Goal: Information Seeking & Learning: Learn about a topic

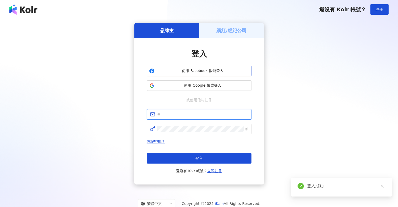
type input "**********"
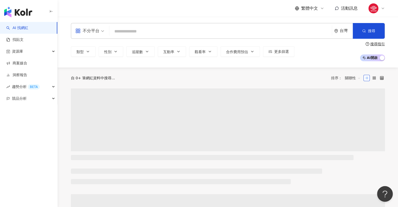
click at [107, 32] on div "不分平台 台灣 搜尋" at bounding box center [228, 31] width 314 height 16
click at [123, 34] on input "search" at bounding box center [220, 31] width 218 height 10
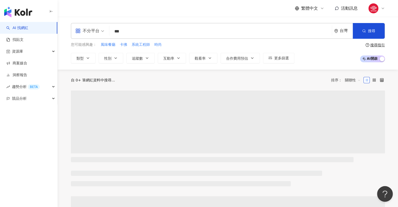
type input "****"
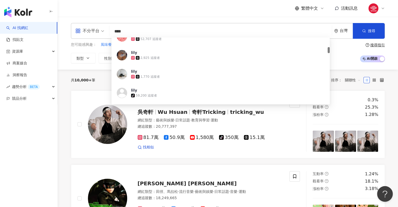
scroll to position [78, 0]
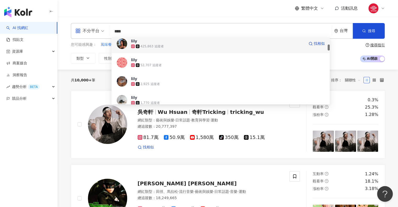
click at [171, 48] on div "425,863 追蹤者" at bounding box center [217, 46] width 173 height 5
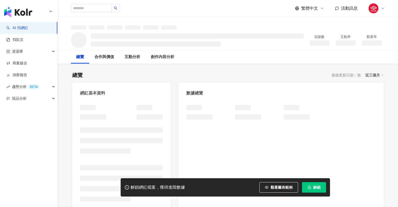
click at [320, 189] on button "解鎖" at bounding box center [314, 187] width 24 height 10
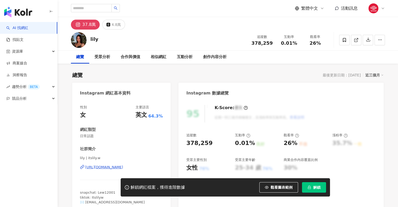
click at [321, 189] on button "解鎖" at bounding box center [314, 187] width 24 height 10
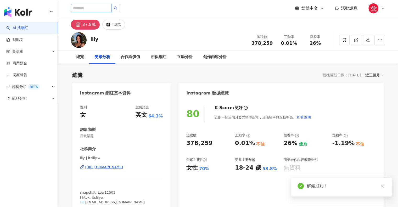
click at [104, 12] on input "search" at bounding box center [91, 8] width 41 height 8
click at [104, 5] on input "search" at bounding box center [91, 8] width 41 height 8
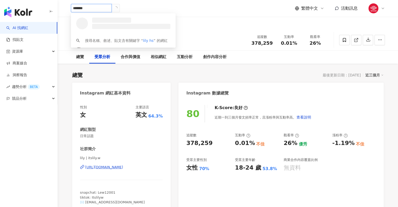
type input "********"
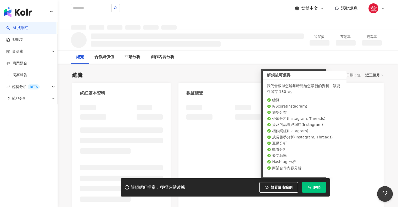
click at [315, 189] on span "解鎖" at bounding box center [316, 187] width 7 height 4
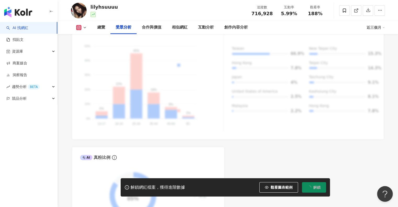
scroll to position [523, 0]
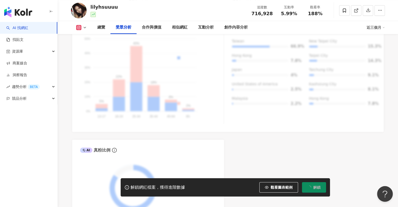
click at [316, 185] on span "解鎖" at bounding box center [316, 187] width 7 height 4
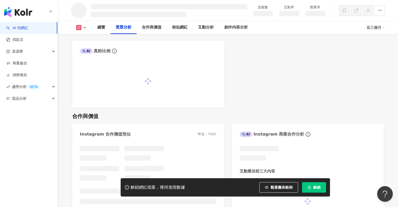
scroll to position [469, 0]
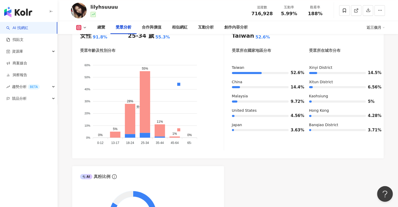
scroll to position [497, 0]
drag, startPoint x: 247, startPoint y: 158, endPoint x: 246, endPoint y: 169, distance: 11.5
click at [247, 158] on div "AI Instagram 受眾樣貌分析 受眾主要性別 女性 91.8% 受眾主要年齡 25-34 歲 55.3% 受眾年齡及性別分布 男性 女性 60% 60…" at bounding box center [227, 125] width 311 height 245
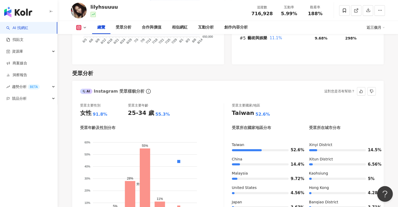
scroll to position [418, 0]
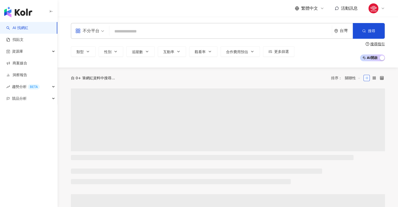
click at [156, 34] on input "search" at bounding box center [220, 31] width 218 height 10
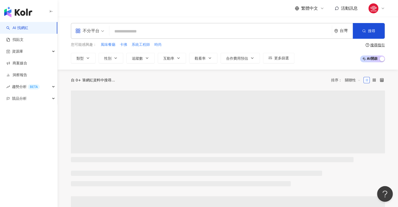
type input "*"
type input "***"
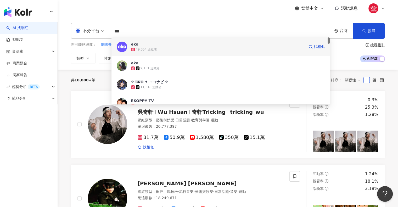
click at [183, 50] on div "49,354 追蹤者" at bounding box center [217, 49] width 173 height 5
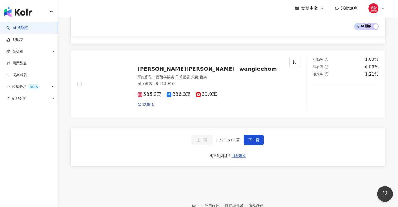
scroll to position [863, 0]
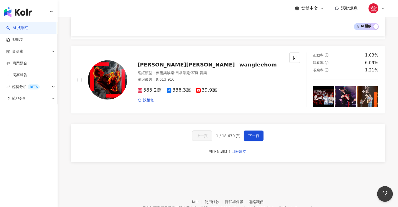
click at [254, 134] on div "上一頁 1 / 18,670 頁 下一頁 找不到網紅？ 回報建立" at bounding box center [228, 143] width 314 height 38
click at [255, 133] on span "下一頁" at bounding box center [253, 135] width 11 height 4
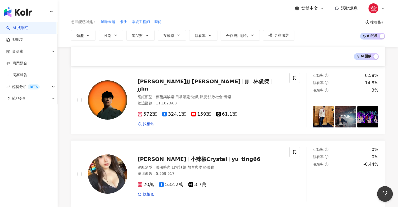
scroll to position [7, 0]
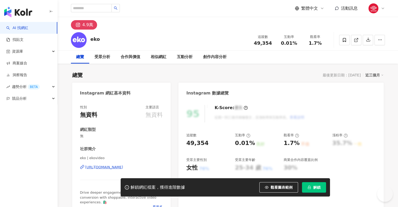
click at [79, 3] on div "繁體中文 活動訊息" at bounding box center [228, 8] width 314 height 17
click at [88, 9] on input "search" at bounding box center [91, 8] width 41 height 8
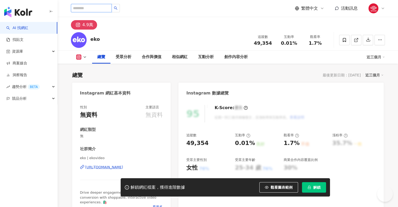
click at [96, 10] on input "search" at bounding box center [91, 8] width 41 height 8
click at [96, 9] on input "search" at bounding box center [91, 8] width 41 height 8
type input "*"
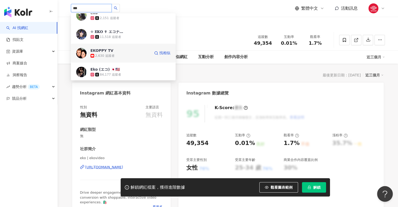
scroll to position [78, 0]
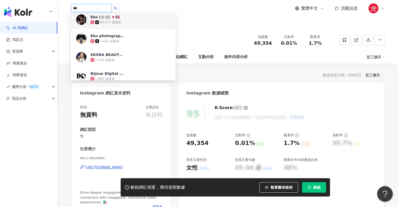
click at [100, 4] on input "***" at bounding box center [91, 8] width 41 height 8
type input "*"
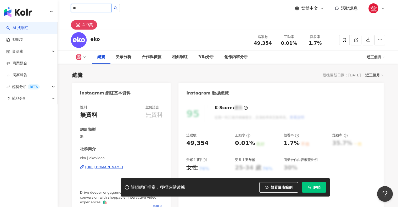
type input "***"
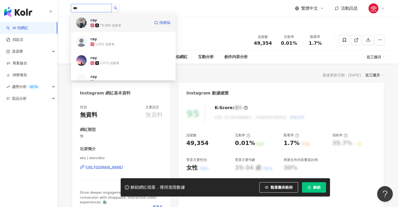
click at [136, 27] on div "79,989 追蹤者" at bounding box center [120, 25] width 60 height 5
